Goal: Task Accomplishment & Management: Complete application form

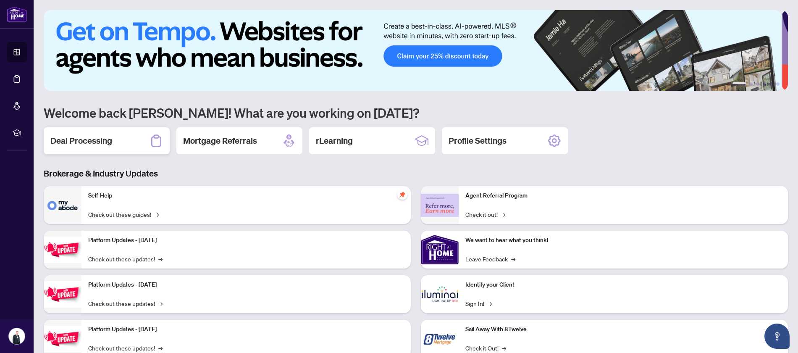
click at [106, 136] on h2 "Deal Processing" at bounding box center [81, 141] width 62 height 12
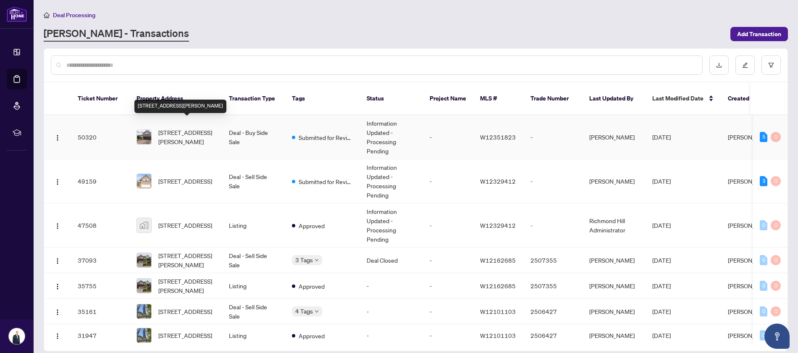
click at [176, 128] on span "[STREET_ADDRESS][PERSON_NAME]" at bounding box center [186, 137] width 57 height 18
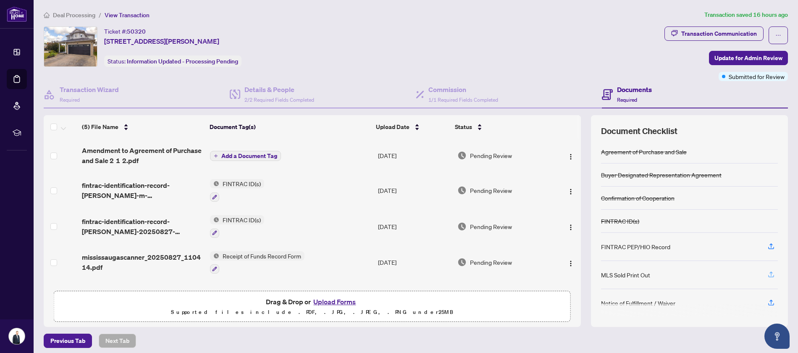
click at [768, 276] on icon "button" at bounding box center [772, 275] width 8 height 8
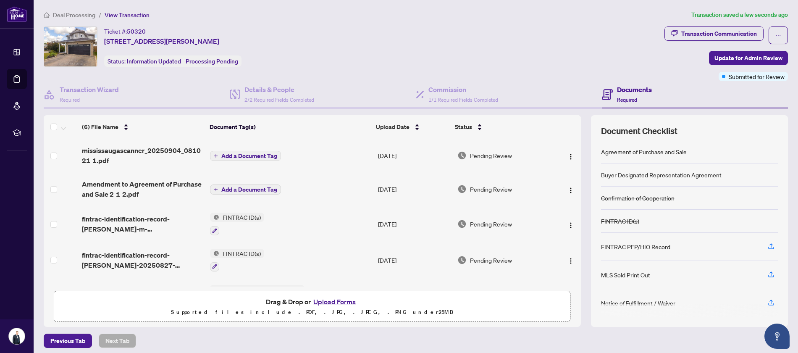
click at [625, 276] on div "MLS Sold Print Out" at bounding box center [625, 274] width 49 height 9
drag, startPoint x: 764, startPoint y: 276, endPoint x: 221, endPoint y: 155, distance: 556.4
click at [221, 155] on div "(6) File Name Document Tag(s) Upload Date Status mississaugascanner_20250904_08…" at bounding box center [416, 221] width 744 height 212
click at [221, 155] on span "Add a Document Tag" at bounding box center [249, 156] width 56 height 6
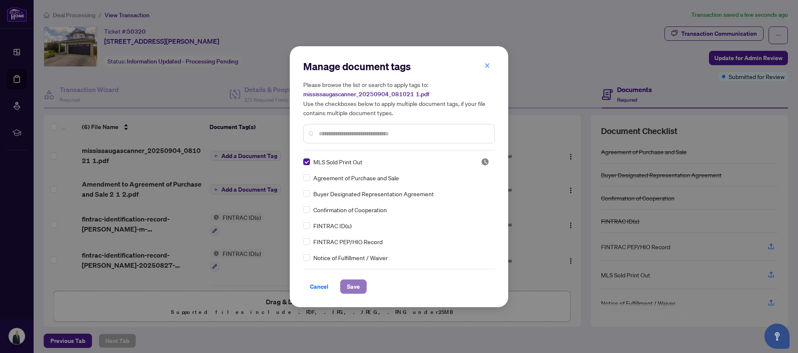
click at [350, 287] on span "Save" at bounding box center [353, 286] width 13 height 13
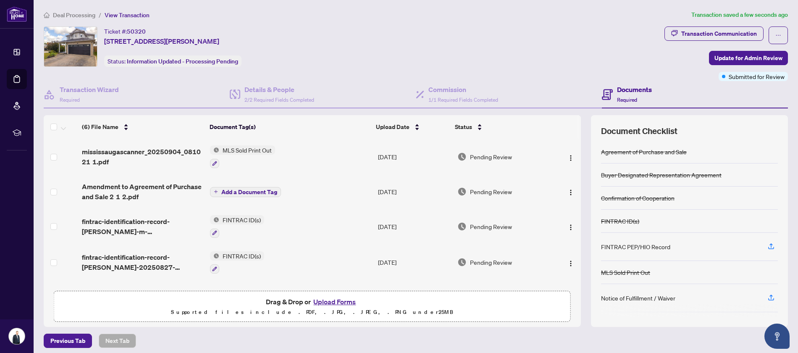
click at [252, 192] on span "Add a Document Tag" at bounding box center [249, 192] width 56 height 6
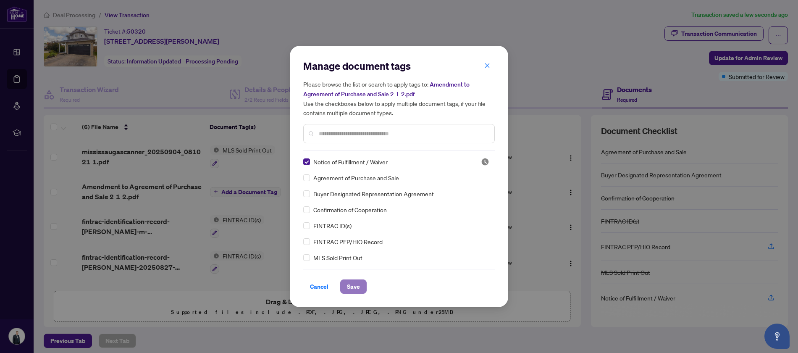
click at [353, 285] on span "Save" at bounding box center [353, 286] width 13 height 13
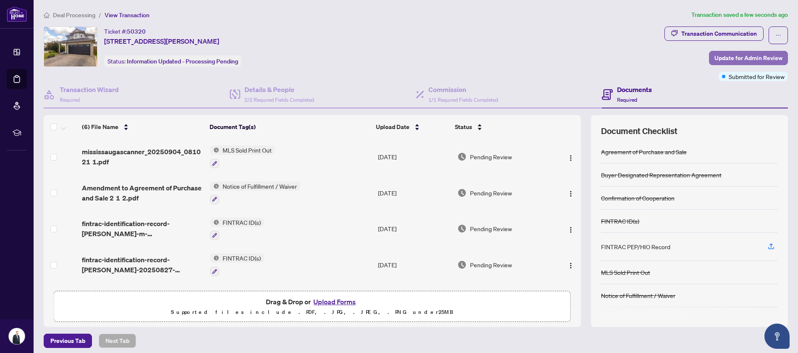
click at [736, 58] on span "Update for Admin Review" at bounding box center [749, 57] width 68 height 13
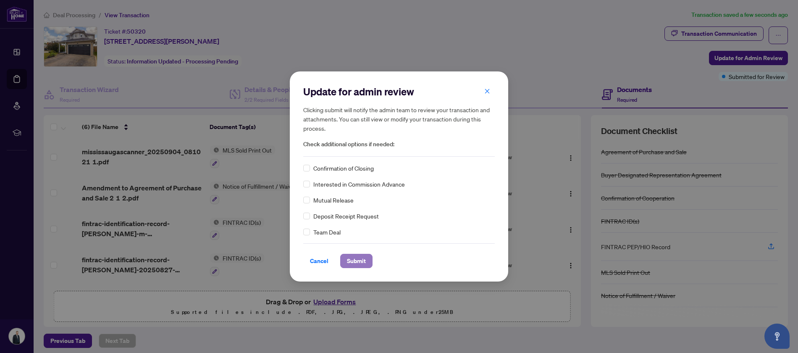
click at [364, 258] on span "Submit" at bounding box center [356, 260] width 19 height 13
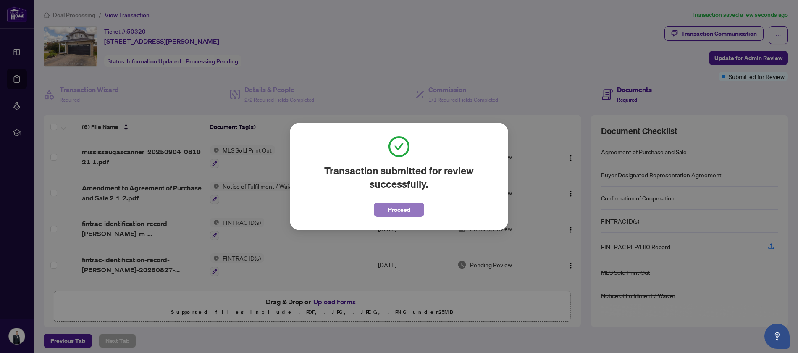
click at [406, 209] on span "Proceed" at bounding box center [399, 209] width 22 height 13
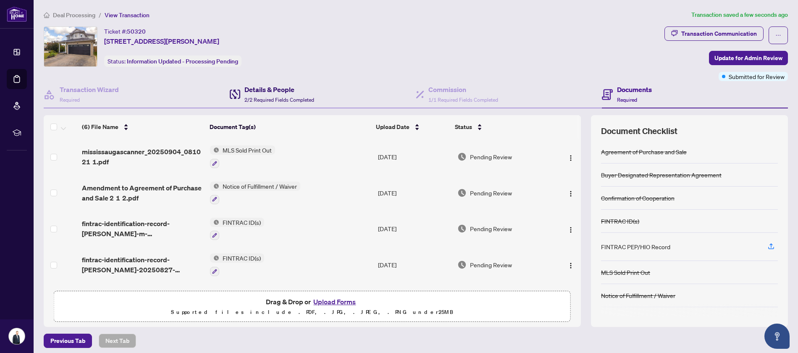
click at [263, 89] on h4 "Details & People" at bounding box center [279, 89] width 70 height 10
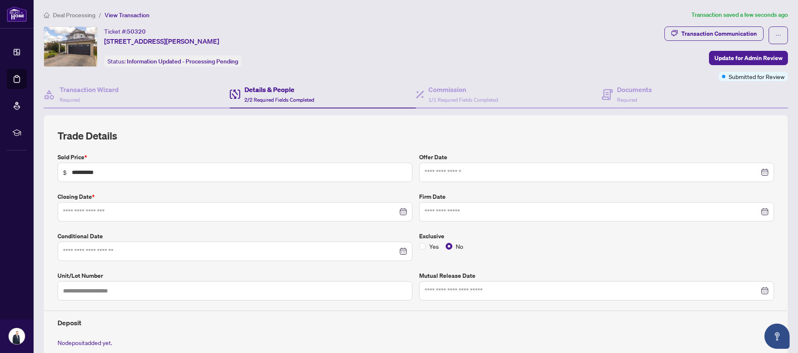
type input "**********"
